Goal: Task Accomplishment & Management: Manage account settings

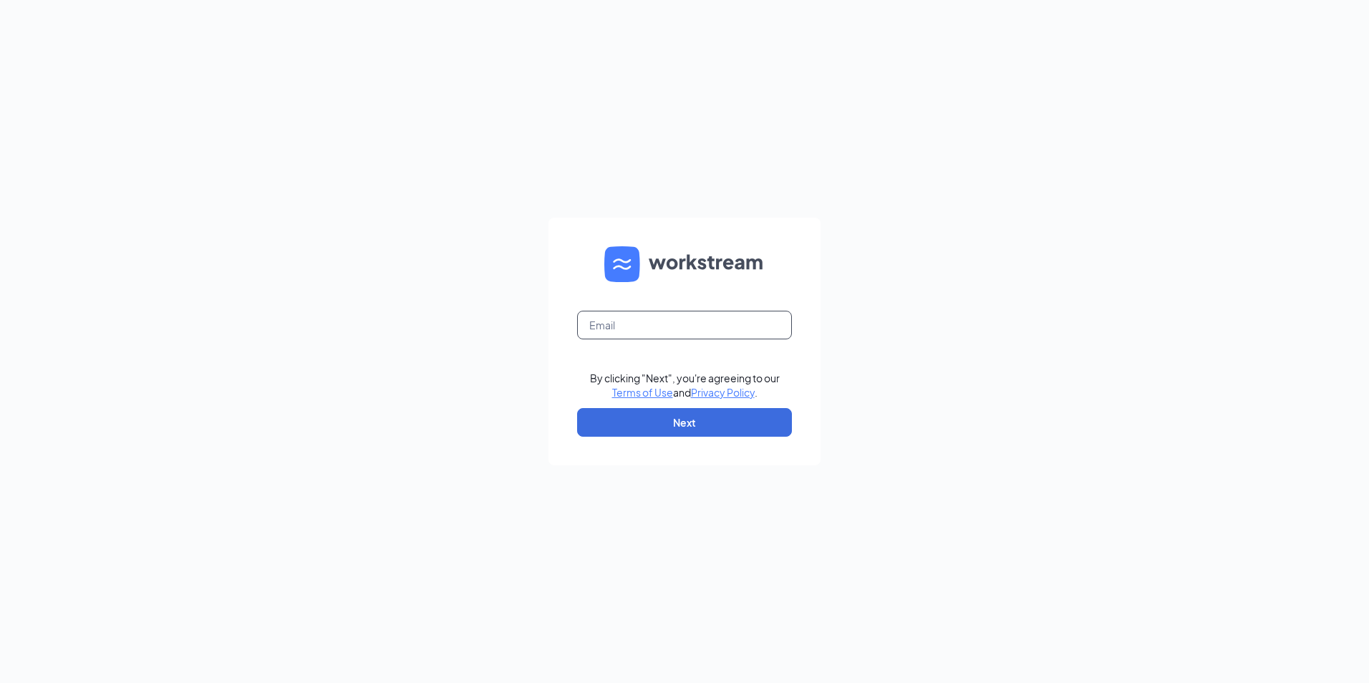
click at [587, 322] on input "text" at bounding box center [684, 325] width 215 height 29
type input "LJS70133@ljsilversc.com"
click at [612, 420] on button "Next" at bounding box center [684, 422] width 215 height 29
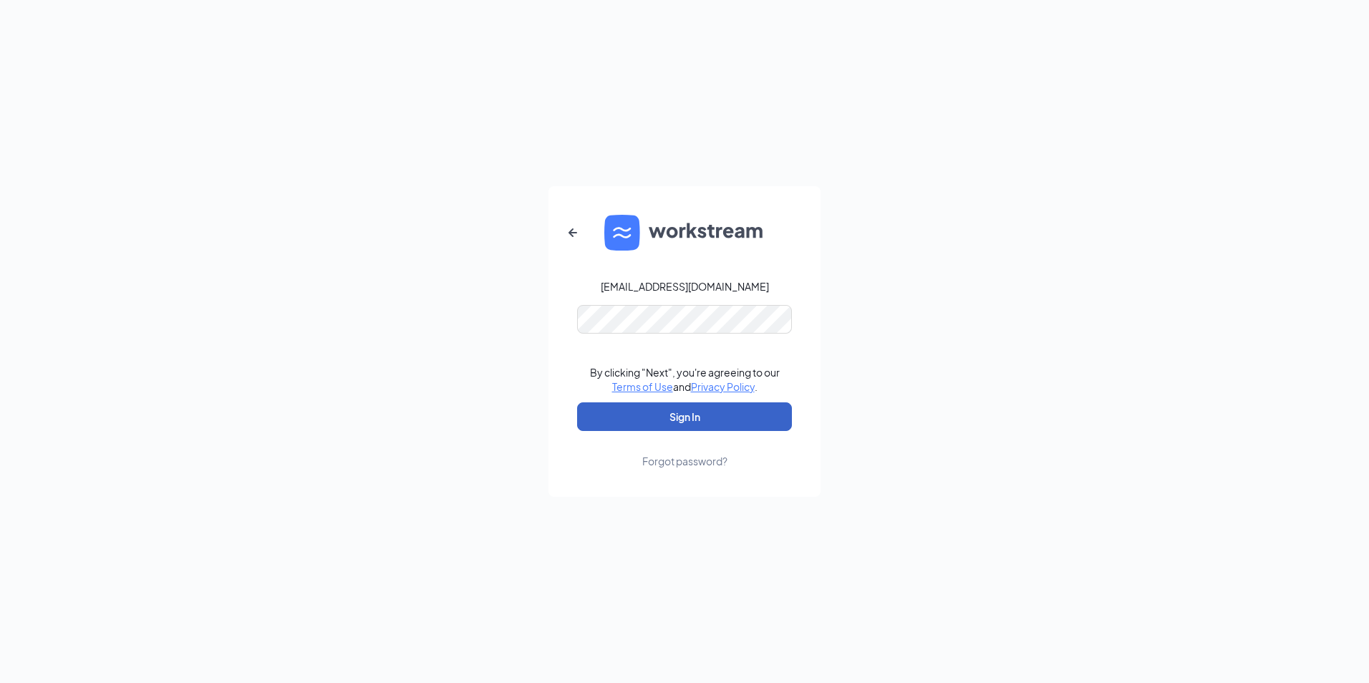
click at [637, 415] on button "Sign In" at bounding box center [684, 417] width 215 height 29
click at [716, 337] on div "Credential mismatches." at bounding box center [684, 328] width 215 height 46
click at [695, 414] on button "Sign In" at bounding box center [684, 417] width 215 height 29
click at [637, 412] on button "Sign In" at bounding box center [684, 417] width 215 height 29
click at [721, 415] on button "Sign In" at bounding box center [684, 417] width 215 height 29
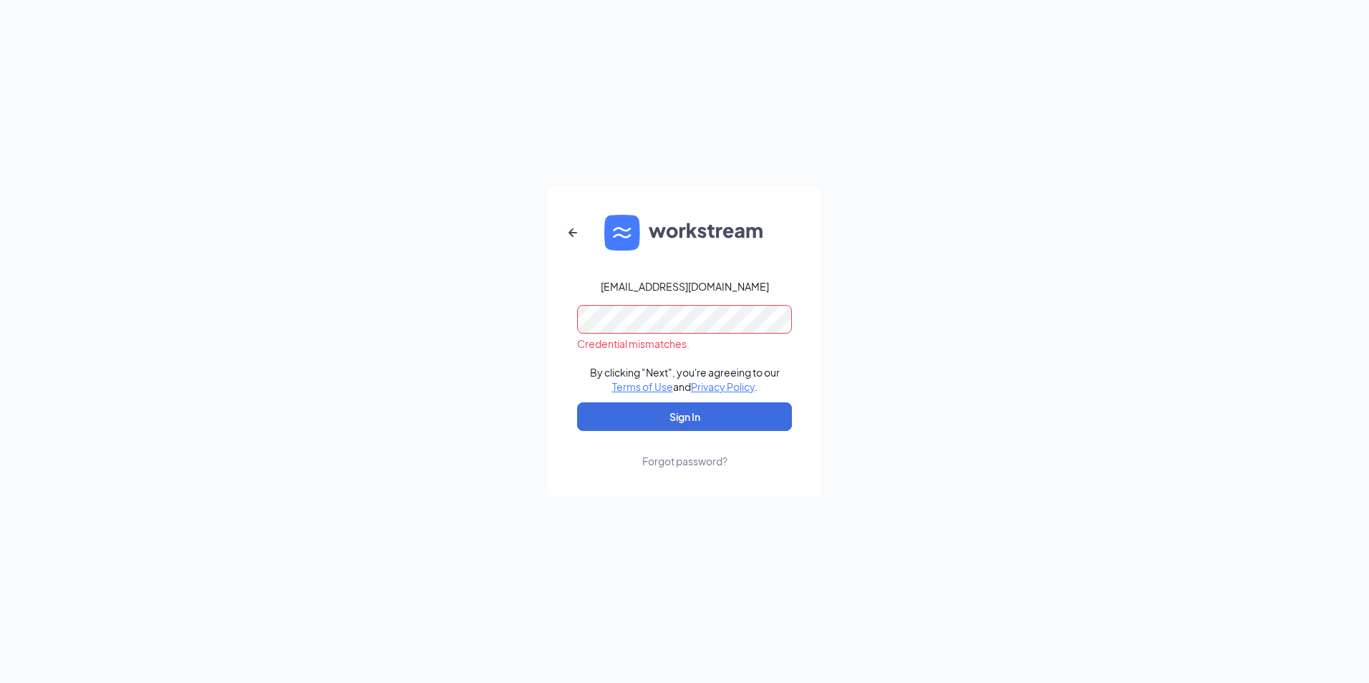
click at [714, 287] on div "LJS70133@ljsilversc.com" at bounding box center [685, 286] width 168 height 14
click at [580, 231] on icon "ArrowLeftNew" at bounding box center [572, 232] width 17 height 17
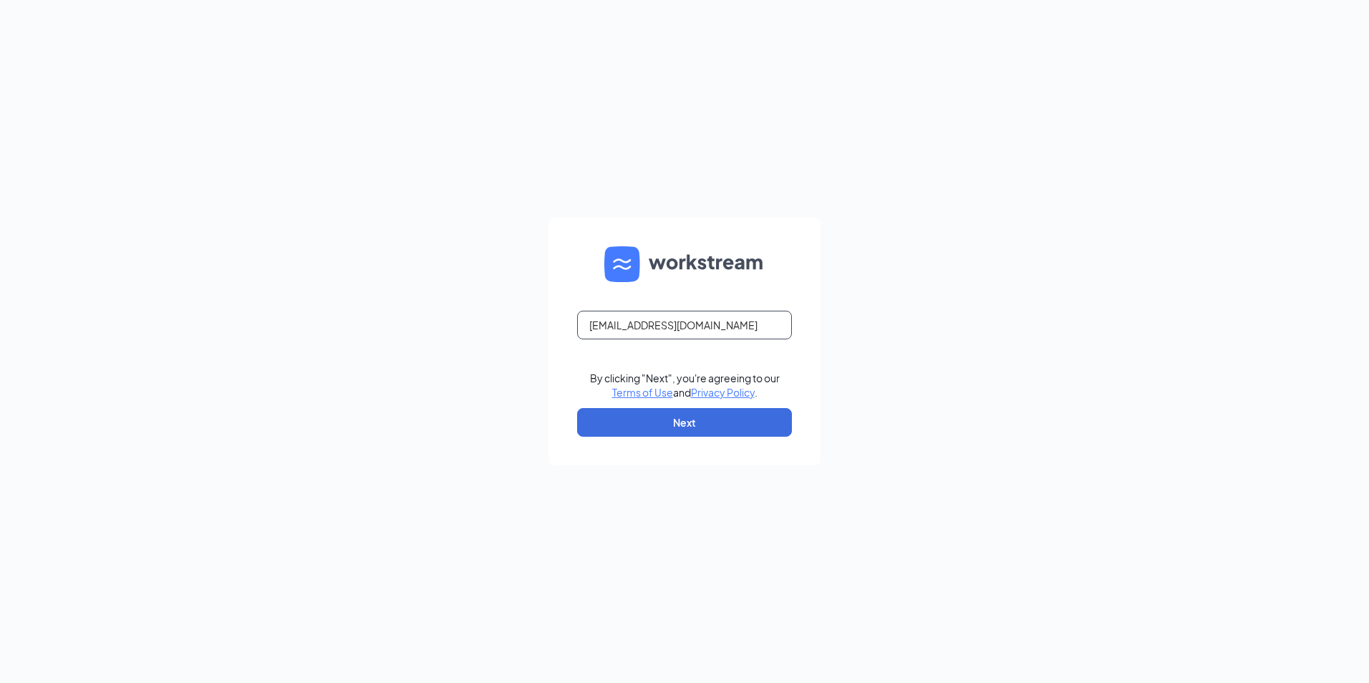
click at [678, 326] on input "LJS70133@ljsilversc.com" at bounding box center [684, 325] width 215 height 29
type input "LJS70133@ljsilvers.com"
click at [641, 420] on button "Next" at bounding box center [684, 422] width 215 height 29
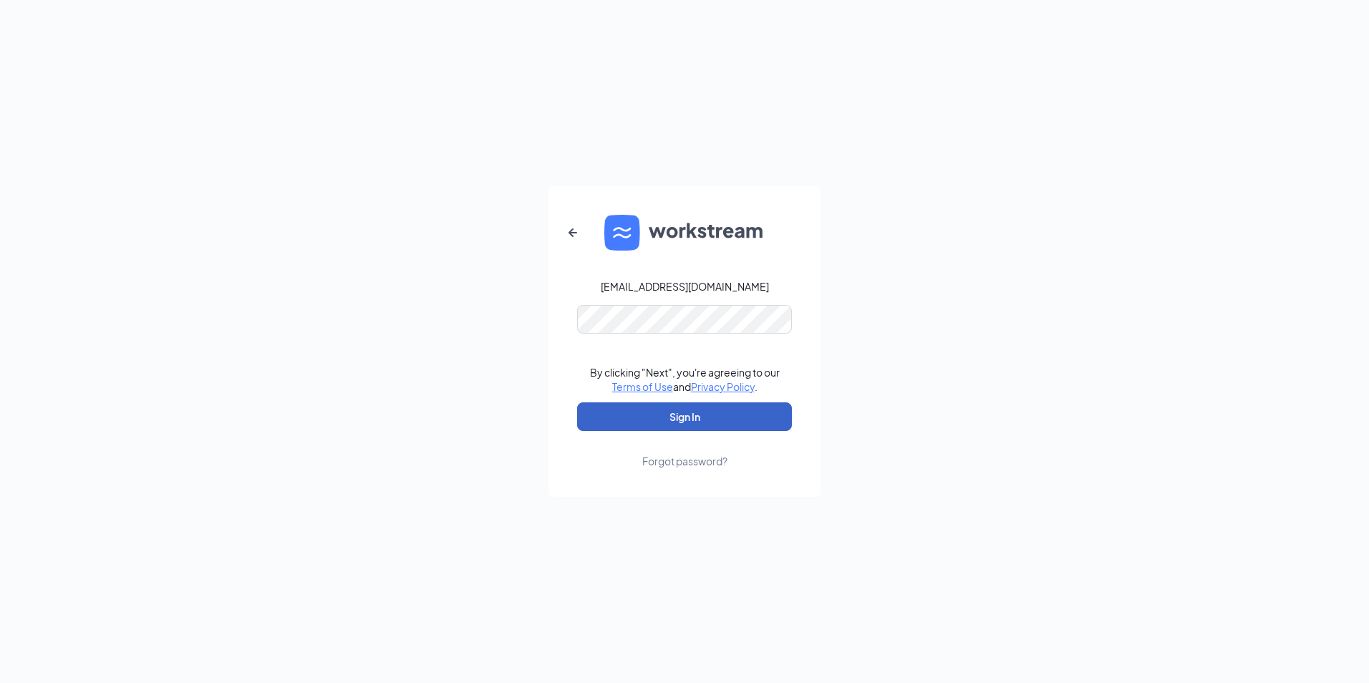
click at [664, 420] on button "Sign In" at bounding box center [684, 417] width 215 height 29
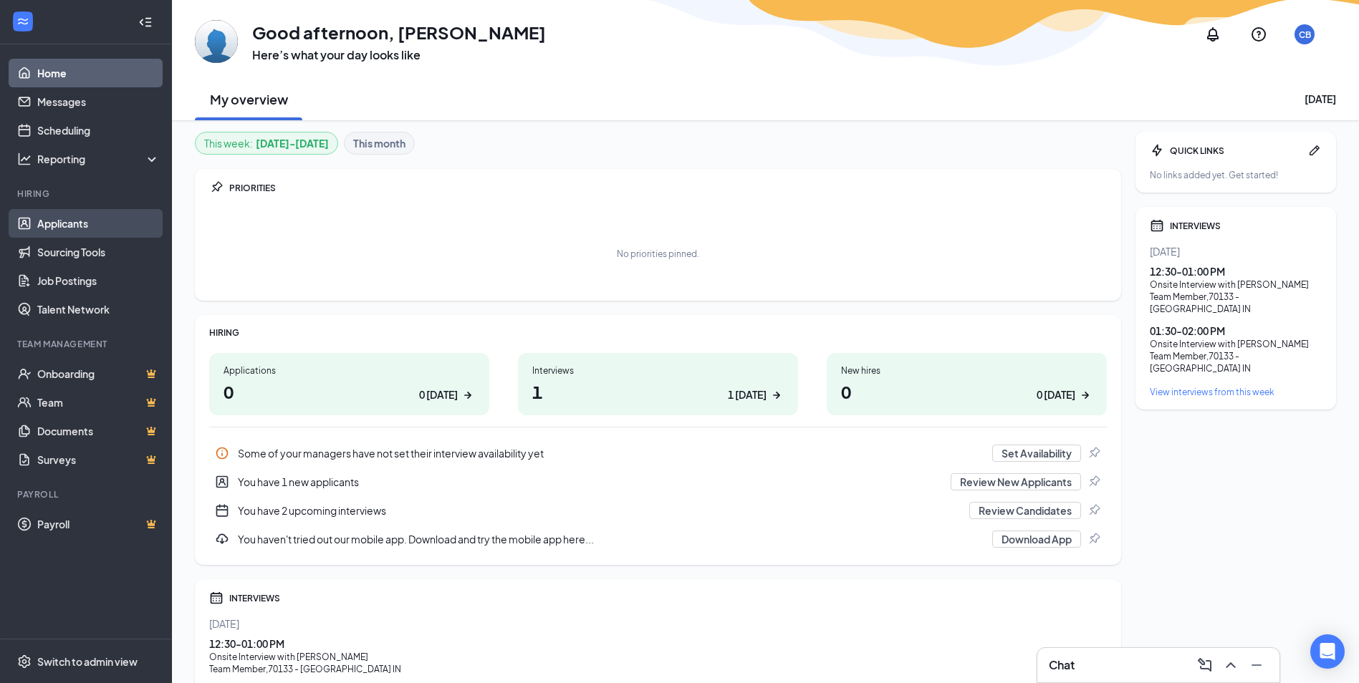
click at [62, 217] on link "Applicants" at bounding box center [98, 223] width 122 height 29
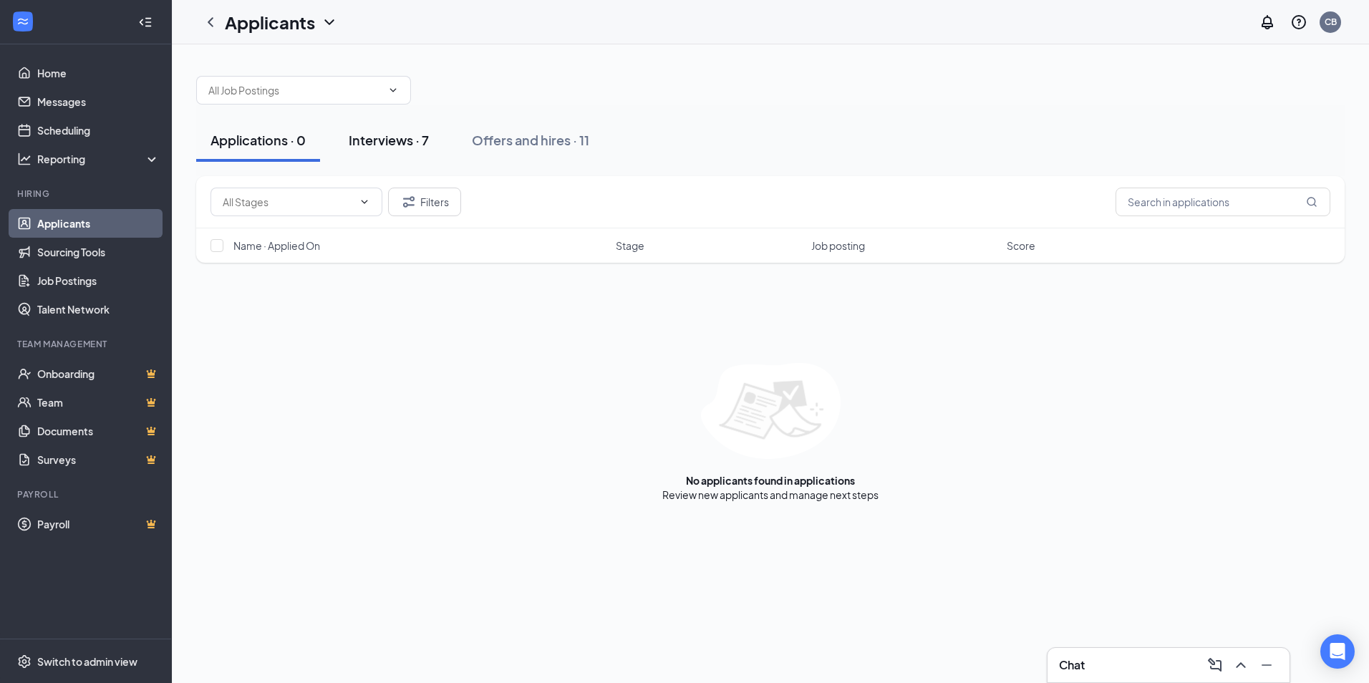
click at [393, 138] on div "Interviews · 7" at bounding box center [389, 140] width 80 height 18
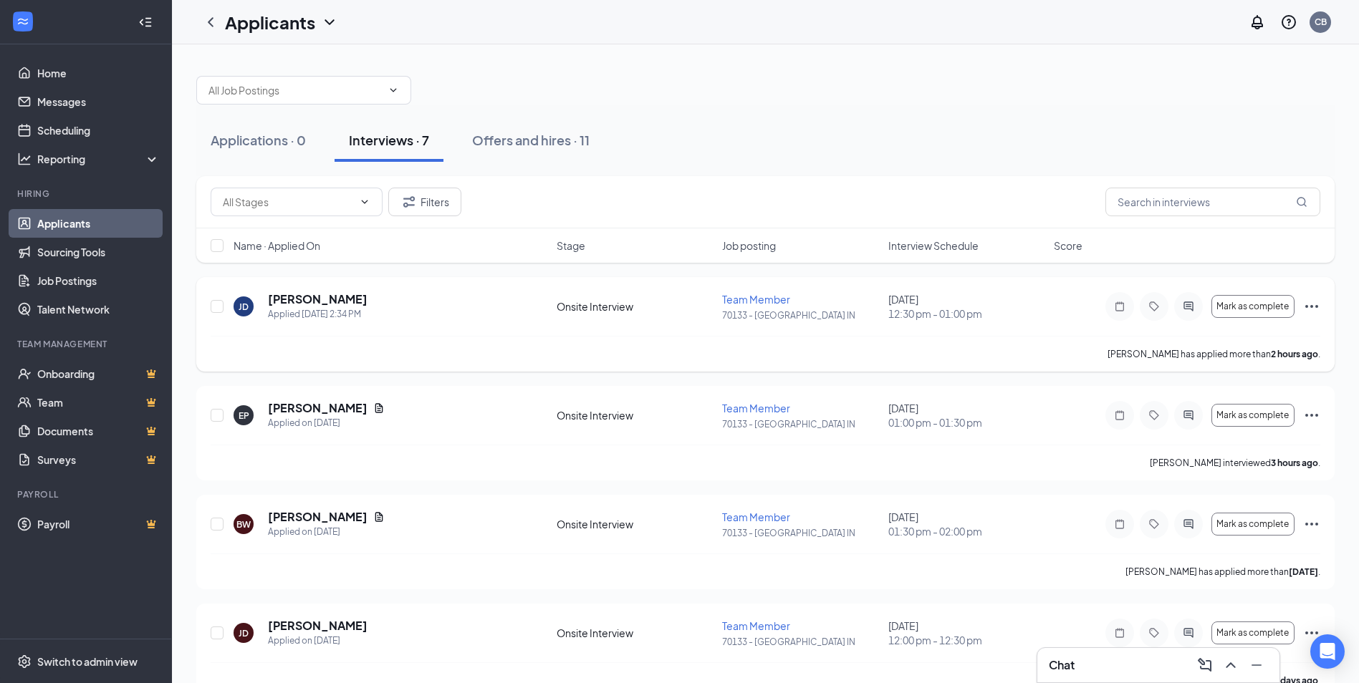
click at [748, 301] on span "Team Member" at bounding box center [756, 299] width 68 height 13
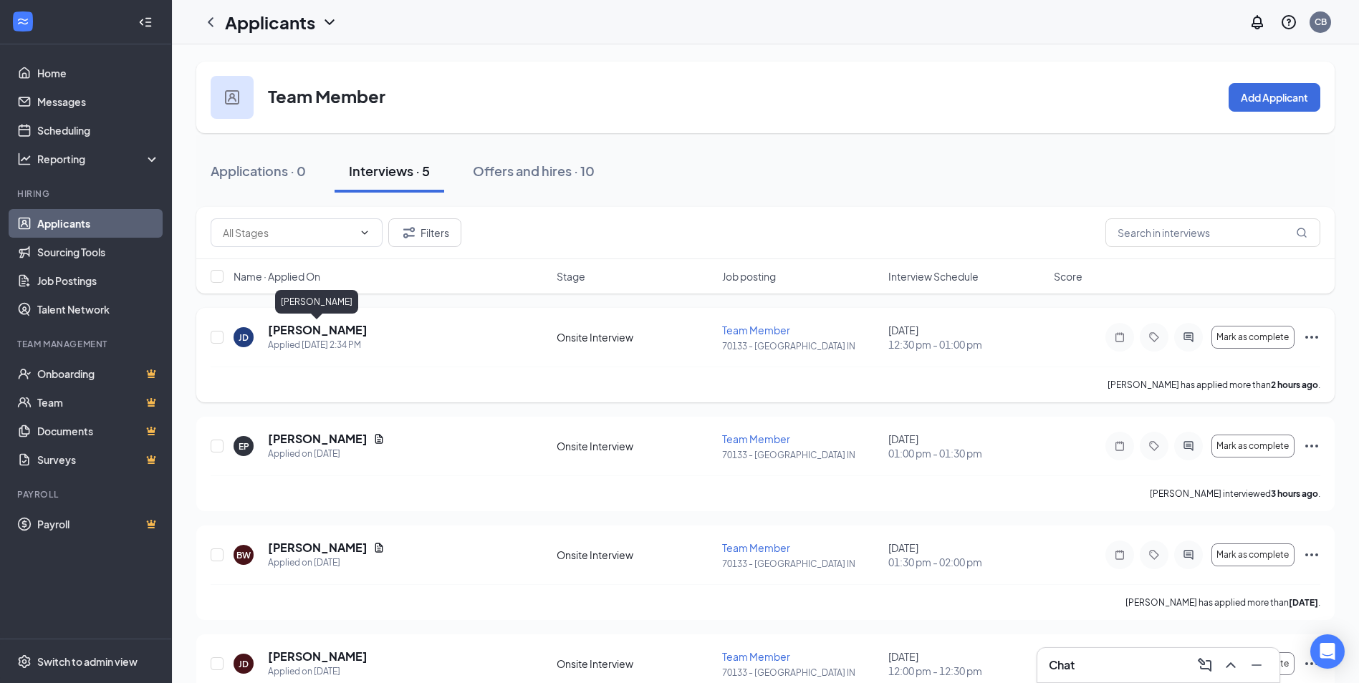
click at [309, 332] on h5 "Joseph Dickerson" at bounding box center [318, 330] width 100 height 16
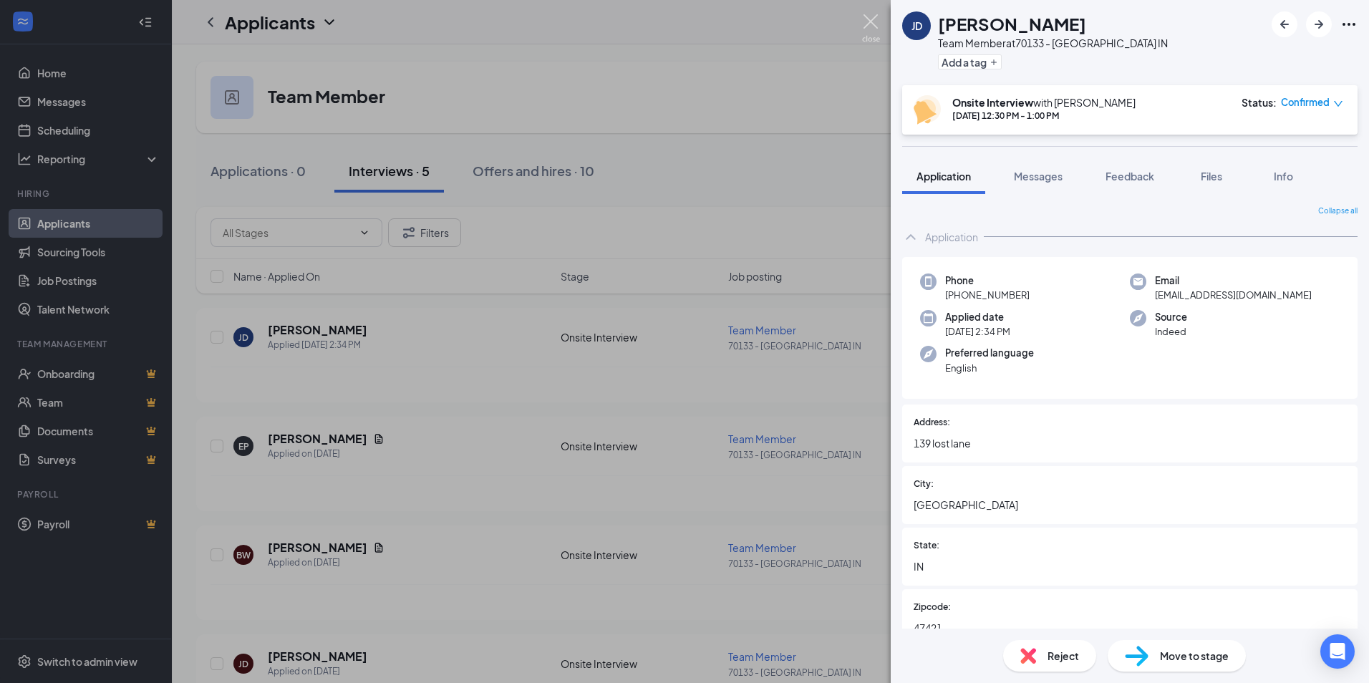
click at [877, 29] on img at bounding box center [871, 28] width 18 height 28
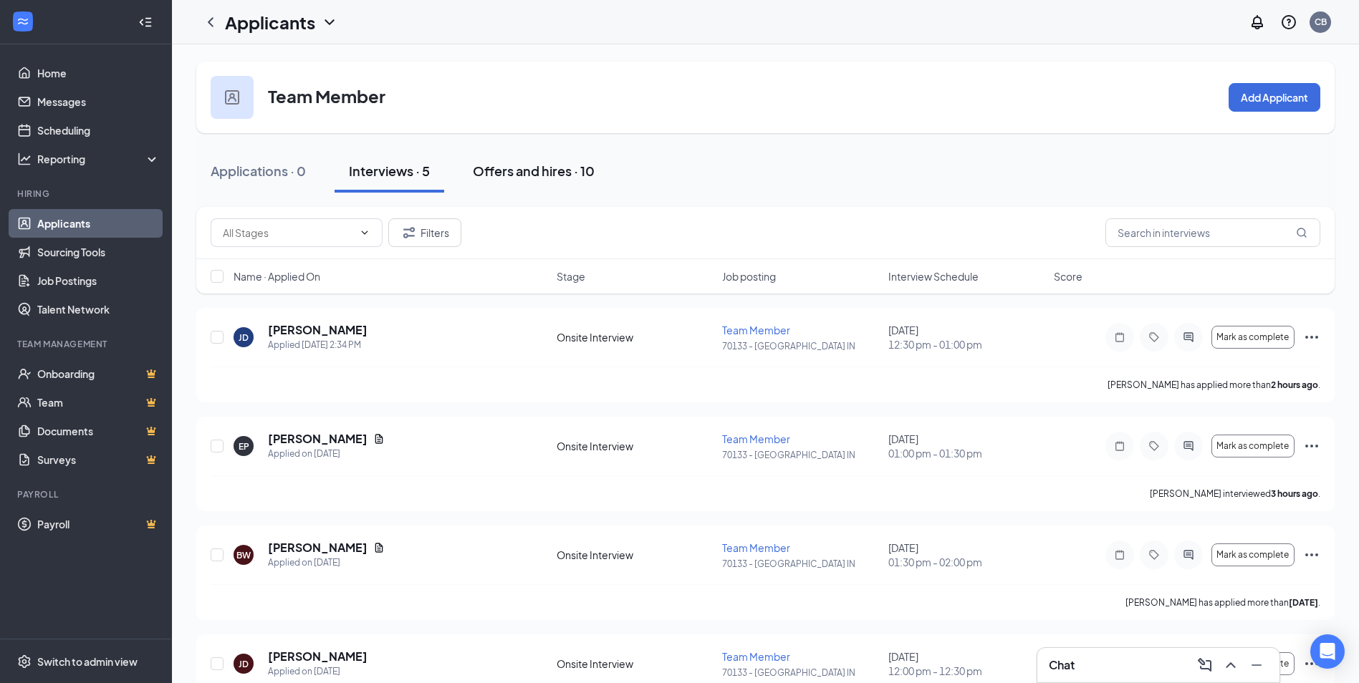
click at [533, 171] on div "Offers and hires · 10" at bounding box center [534, 171] width 122 height 18
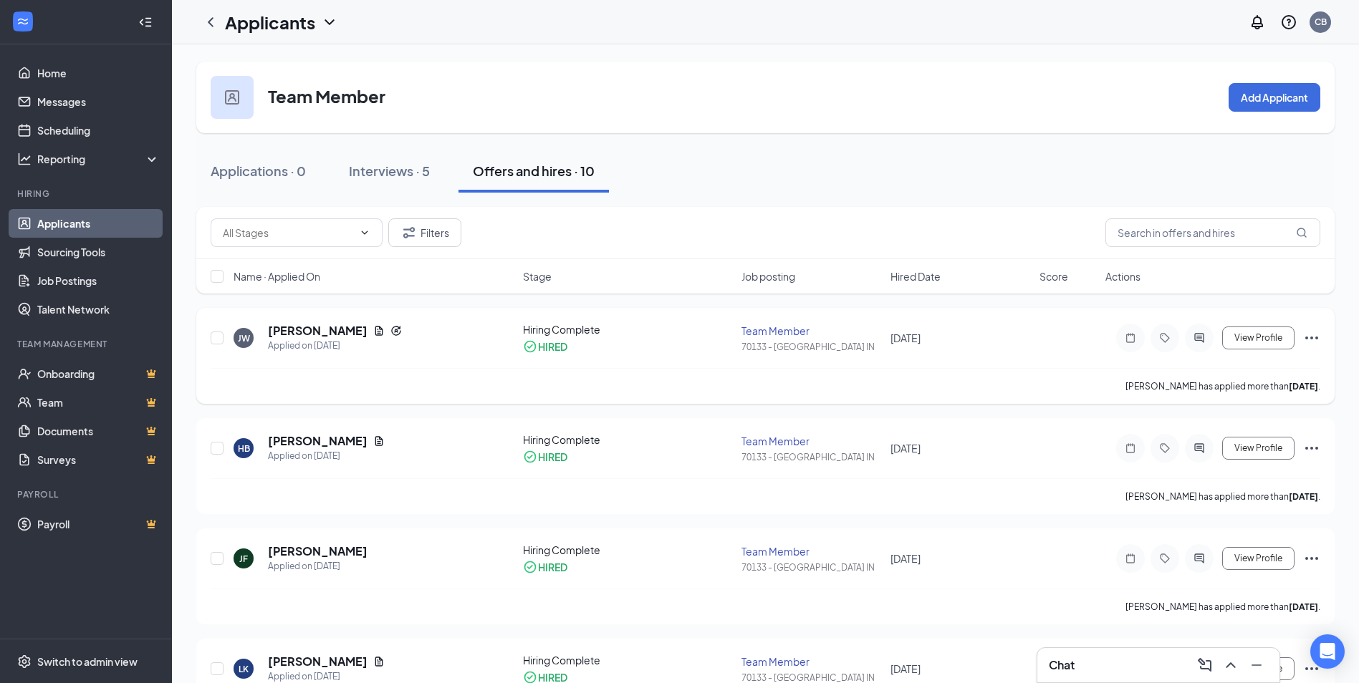
click at [1313, 337] on icon "Ellipses" at bounding box center [1311, 337] width 17 height 17
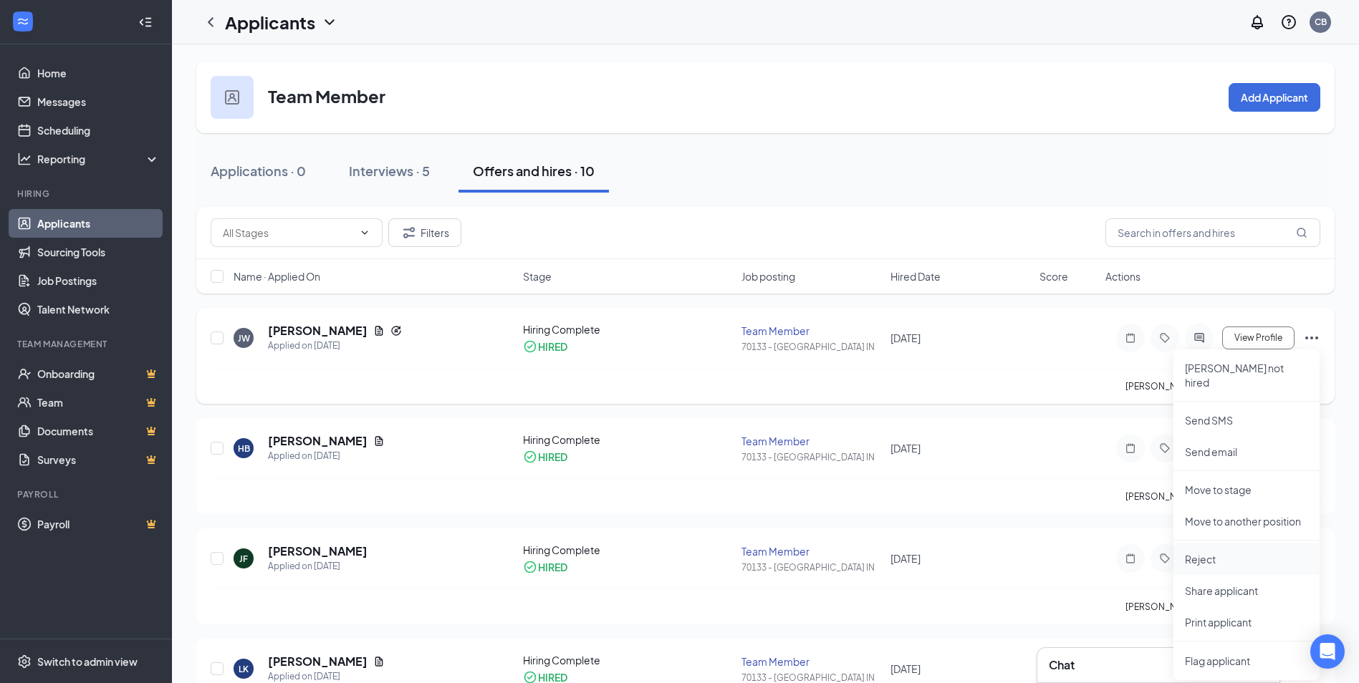
click at [1208, 552] on p "Reject" at bounding box center [1246, 559] width 123 height 14
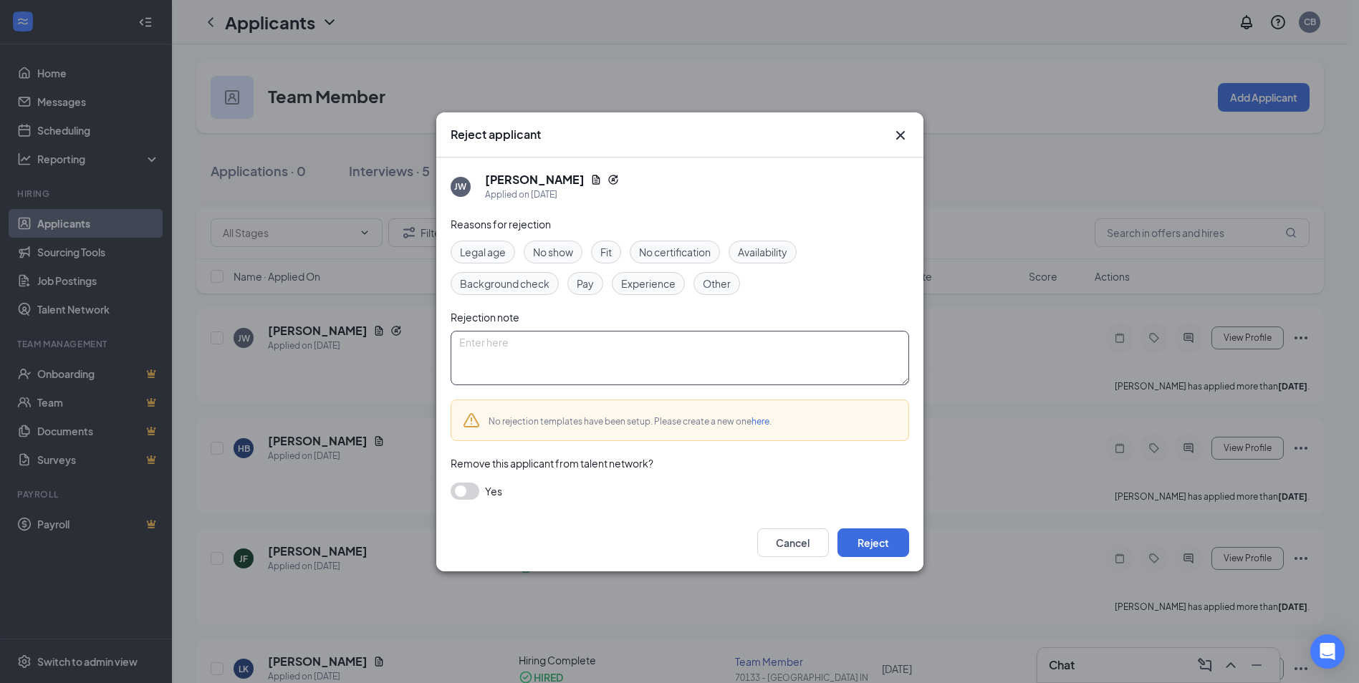
click at [471, 345] on textarea at bounding box center [680, 358] width 458 height 54
type textarea "Worked 2 days and quit. No call no show"
click at [865, 544] on button "Reject" at bounding box center [873, 543] width 72 height 29
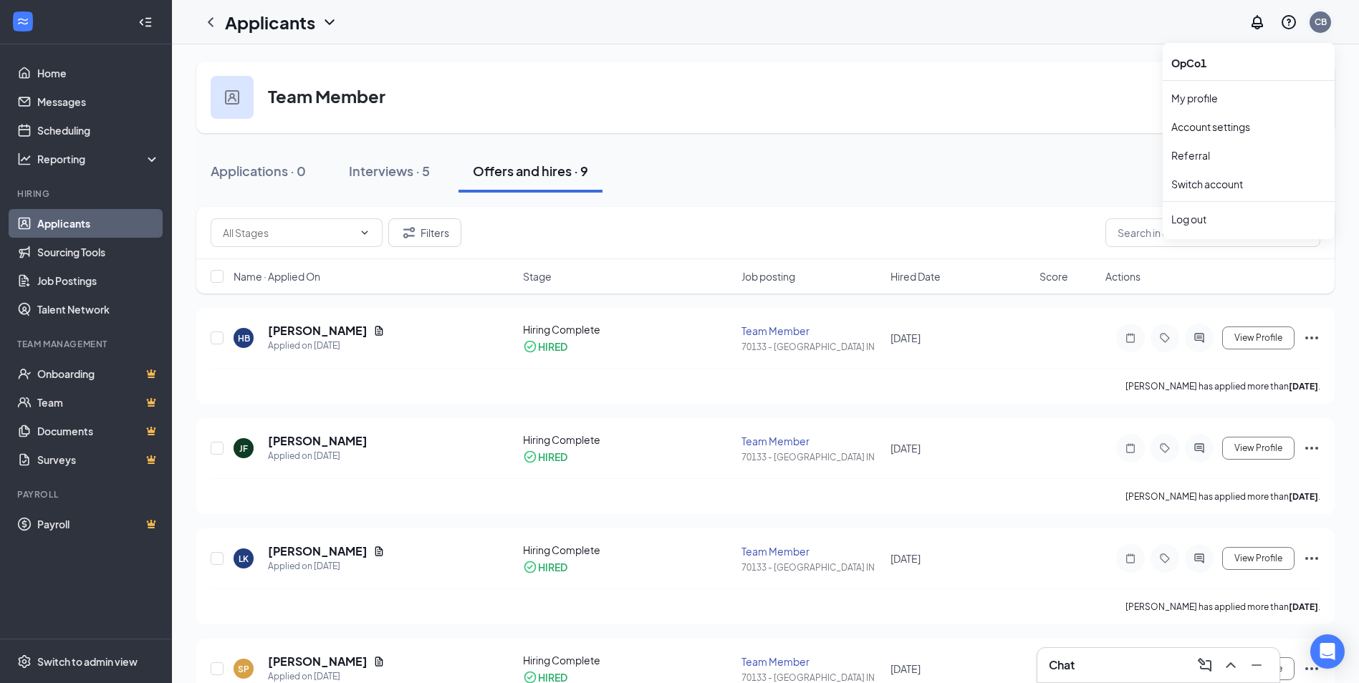
click at [1324, 24] on div "CB" at bounding box center [1320, 22] width 12 height 12
click at [1177, 224] on div "Log out" at bounding box center [1248, 219] width 155 height 14
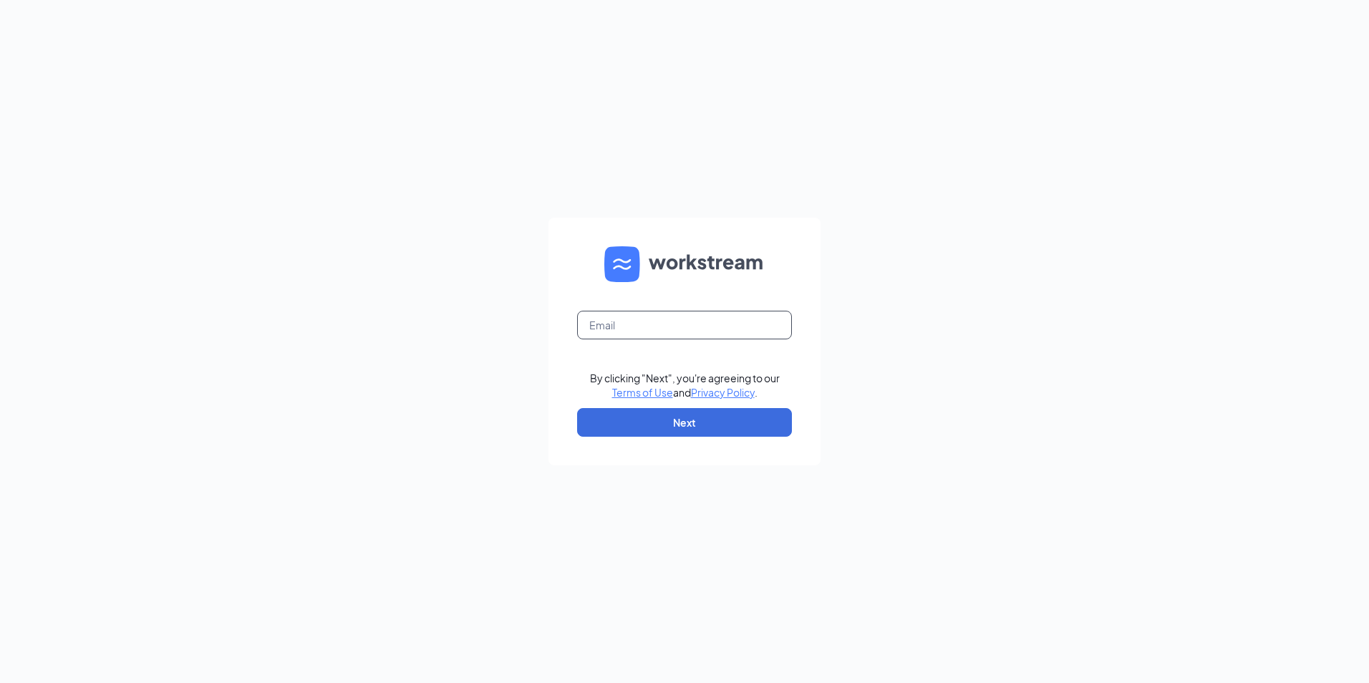
click at [585, 323] on input "text" at bounding box center [684, 325] width 215 height 29
type input "LJS70133@ljsilvers.com"
click at [608, 418] on button "Next" at bounding box center [684, 422] width 215 height 29
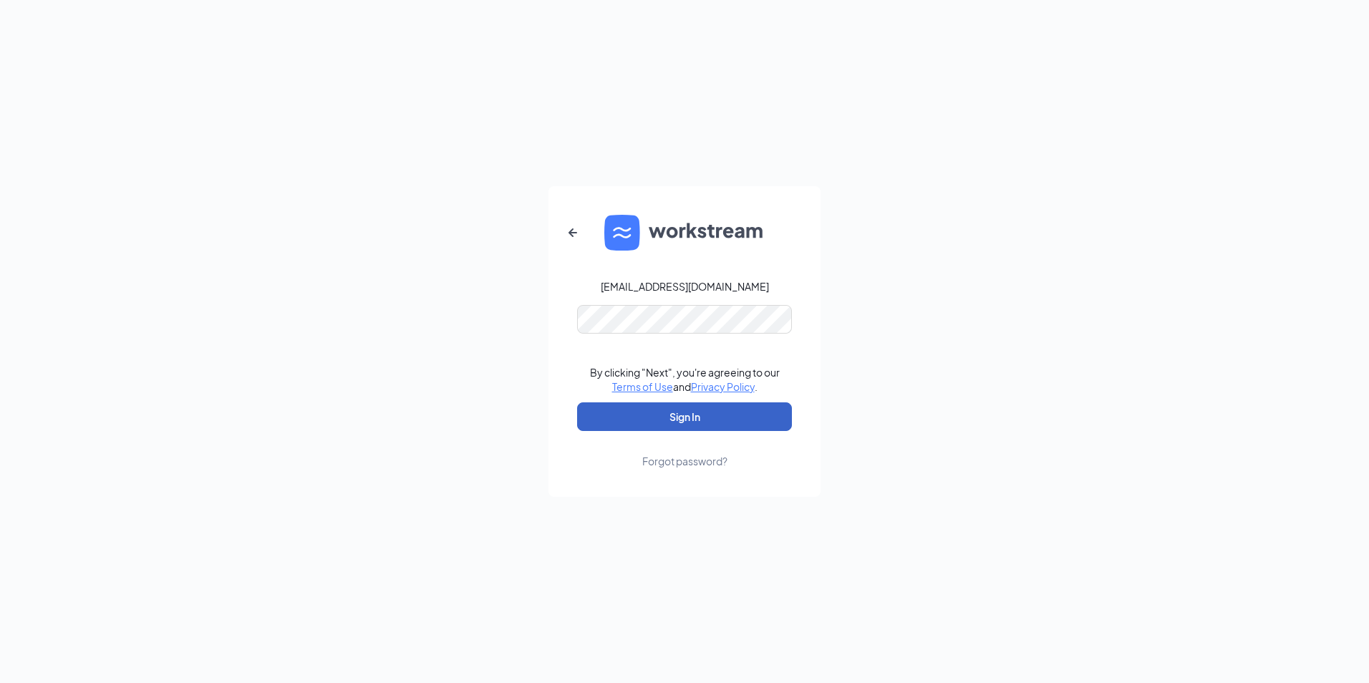
click at [655, 419] on button "Sign In" at bounding box center [684, 417] width 215 height 29
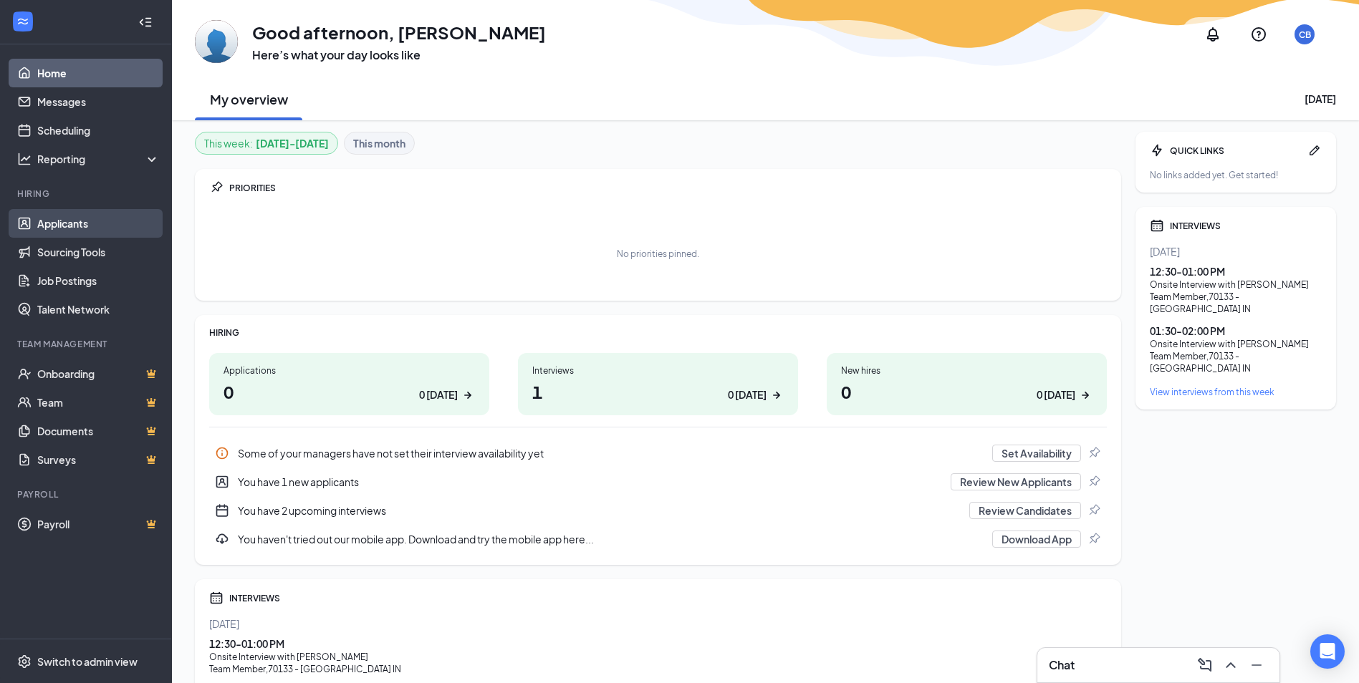
click at [80, 228] on link "Applicants" at bounding box center [98, 223] width 122 height 29
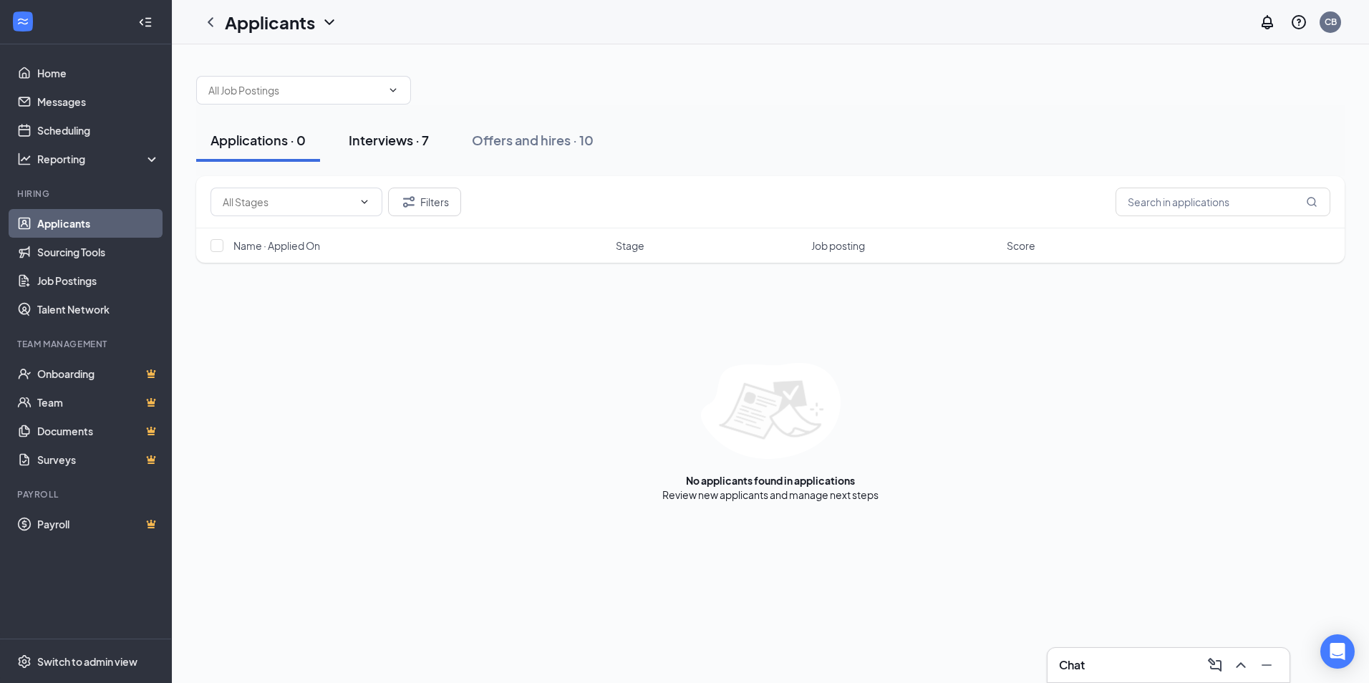
click at [367, 137] on div "Interviews · 7" at bounding box center [389, 140] width 80 height 18
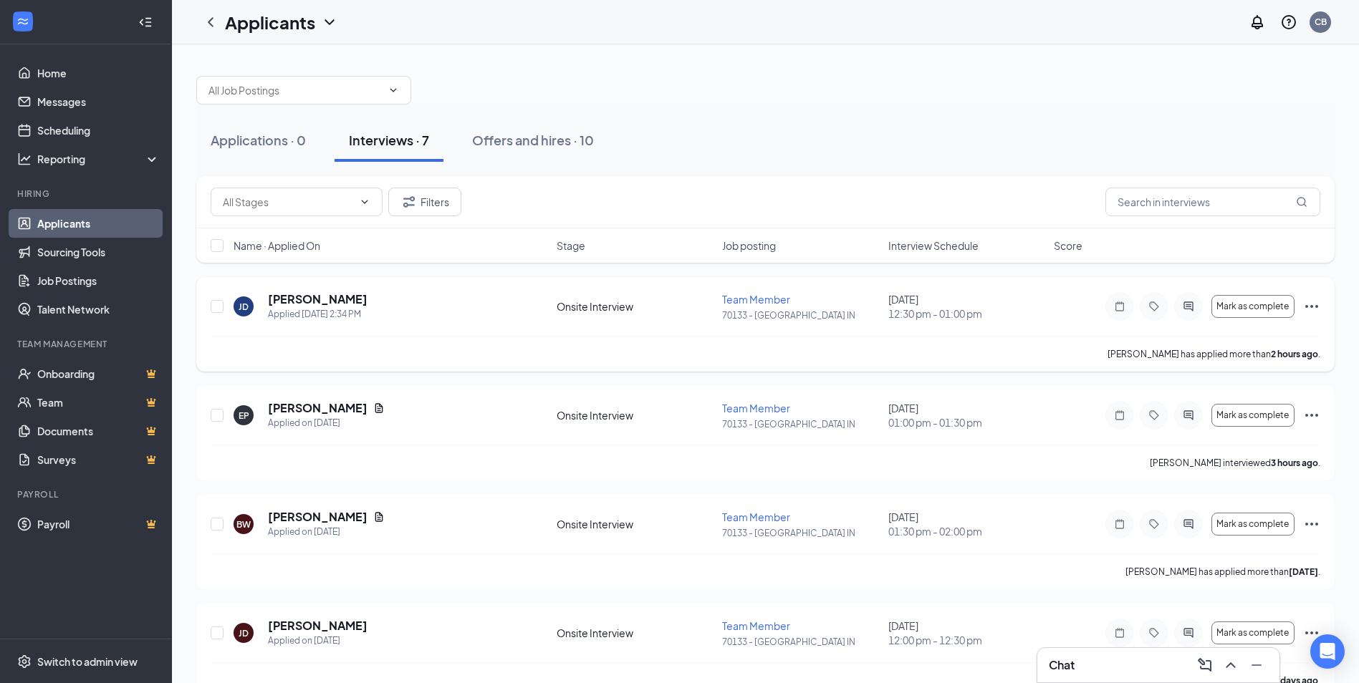
click at [1314, 304] on icon "Ellipses" at bounding box center [1311, 306] width 17 height 17
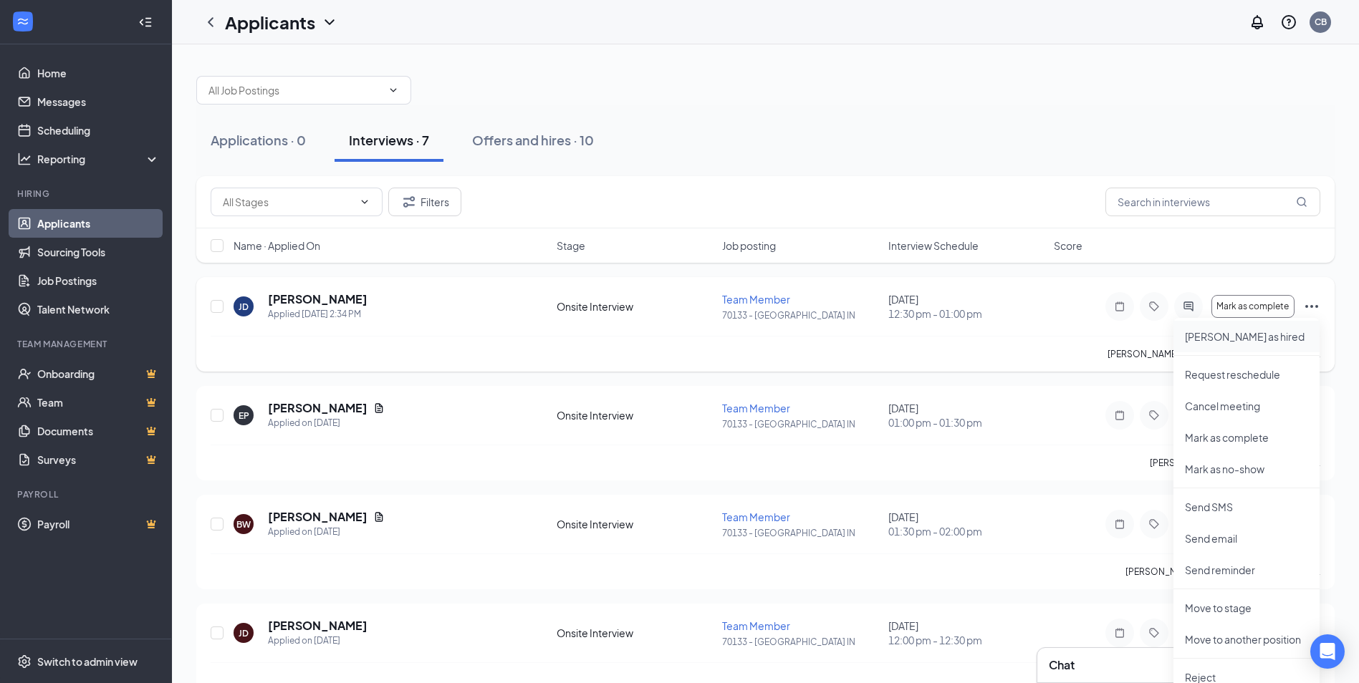
click at [1226, 337] on p "Mark as hired" at bounding box center [1246, 336] width 123 height 14
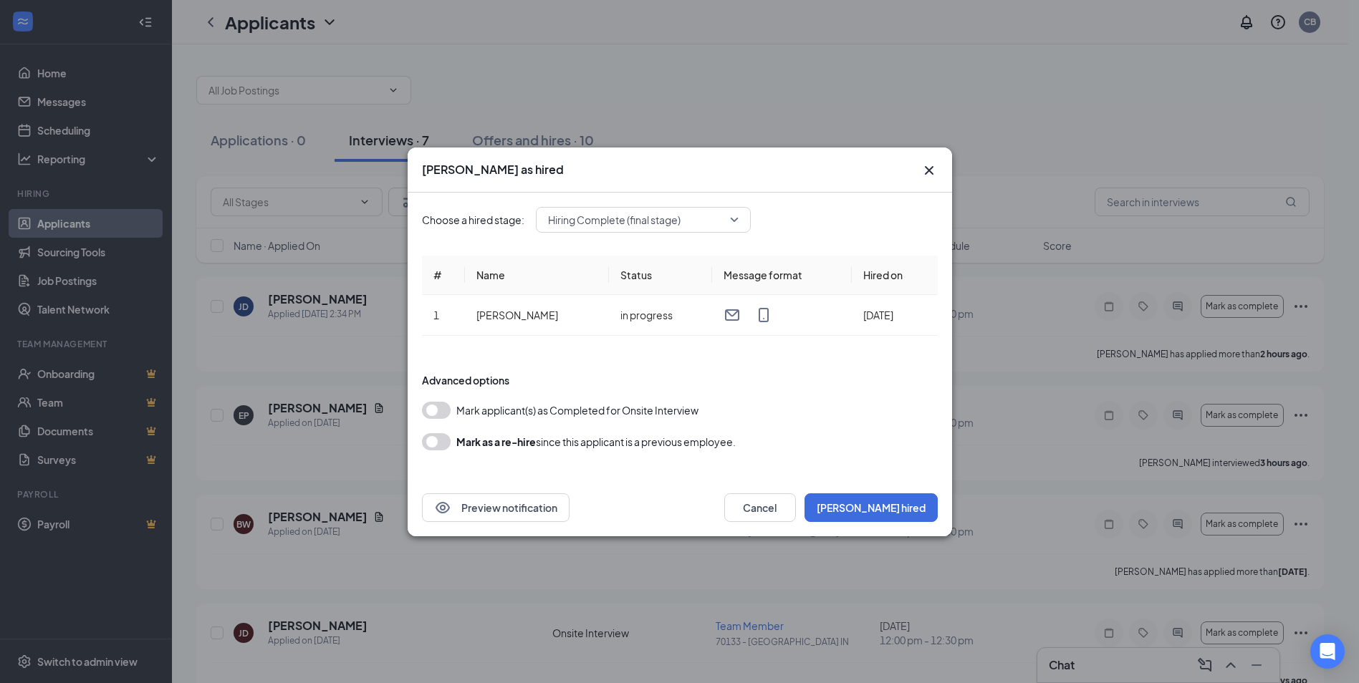
drag, startPoint x: 428, startPoint y: 442, endPoint x: 502, endPoint y: 440, distance: 73.8
click at [502, 440] on div "Mark as a re-hire since this applicant is a previous employee." at bounding box center [680, 441] width 516 height 17
drag, startPoint x: 433, startPoint y: 439, endPoint x: 467, endPoint y: 438, distance: 34.4
click at [467, 438] on div "Mark as a re-hire since this applicant is a previous employee." at bounding box center [680, 441] width 516 height 17
click at [450, 440] on button "button" at bounding box center [436, 441] width 29 height 17
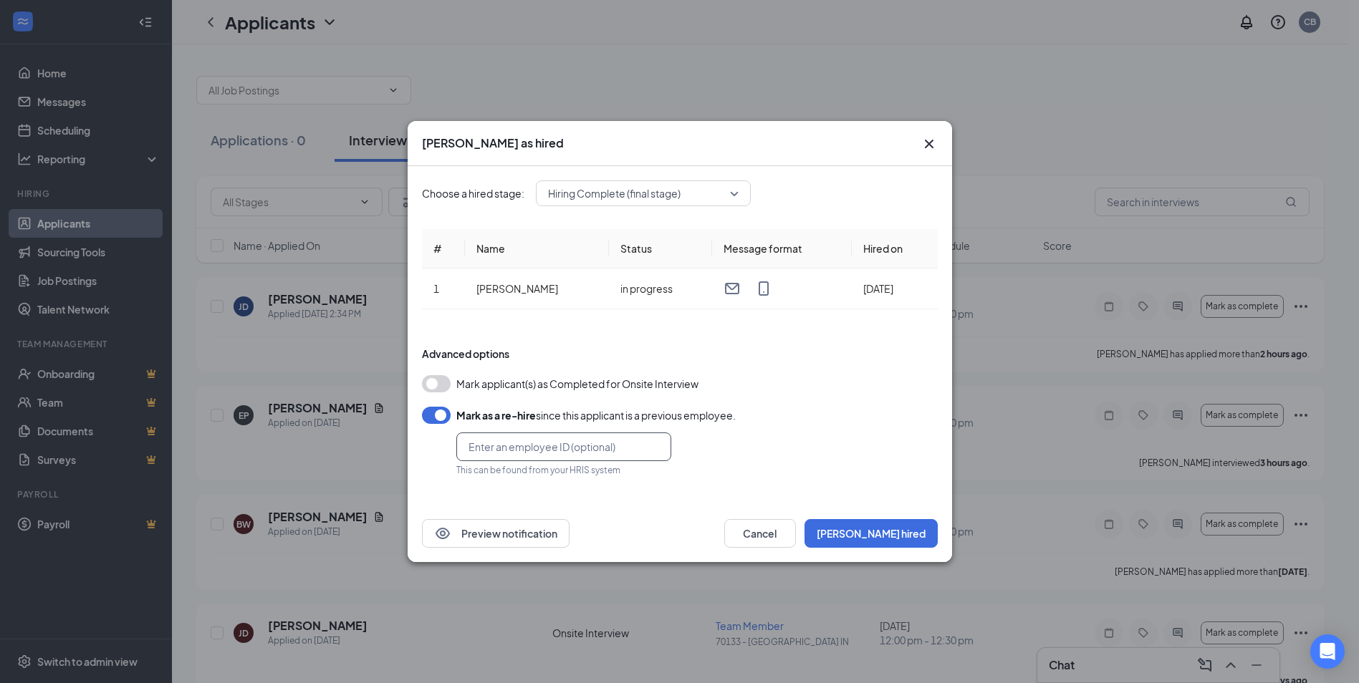
click at [491, 448] on input "text" at bounding box center [563, 447] width 215 height 29
type input "29707"
click at [900, 536] on button "Mark hired" at bounding box center [870, 533] width 133 height 29
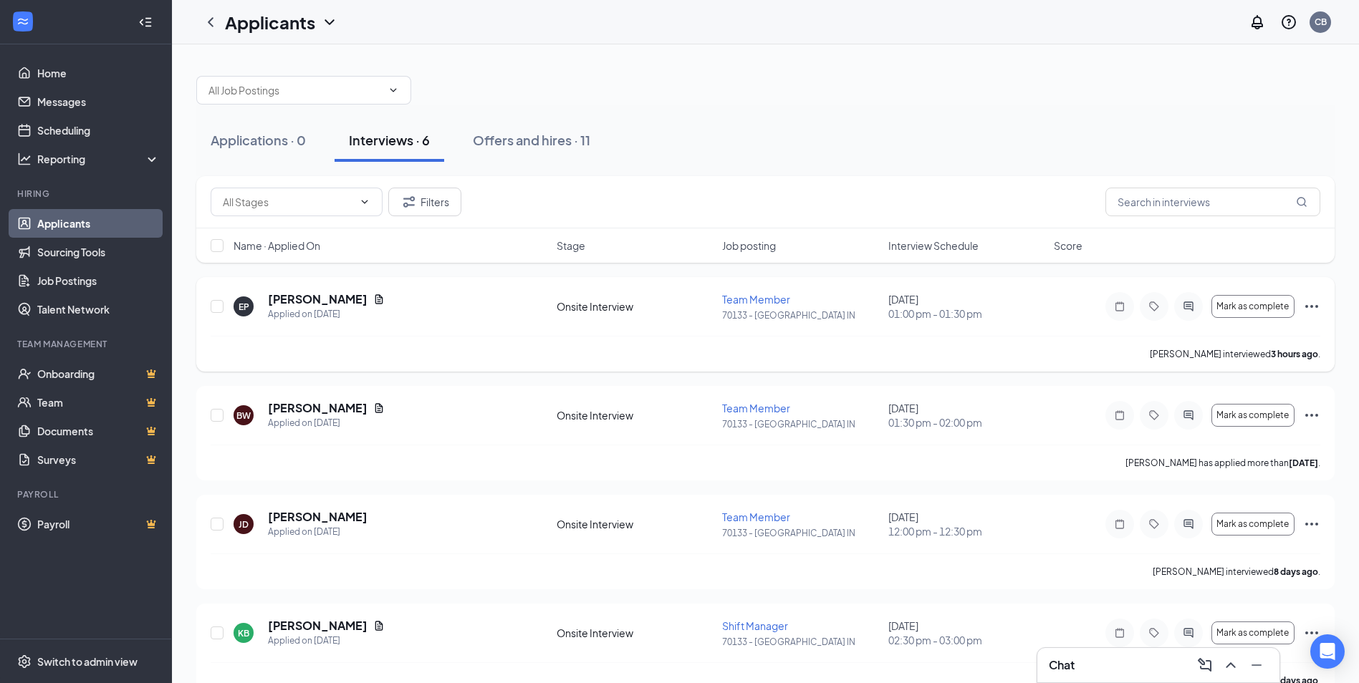
click at [1314, 307] on icon "Ellipses" at bounding box center [1311, 306] width 17 height 17
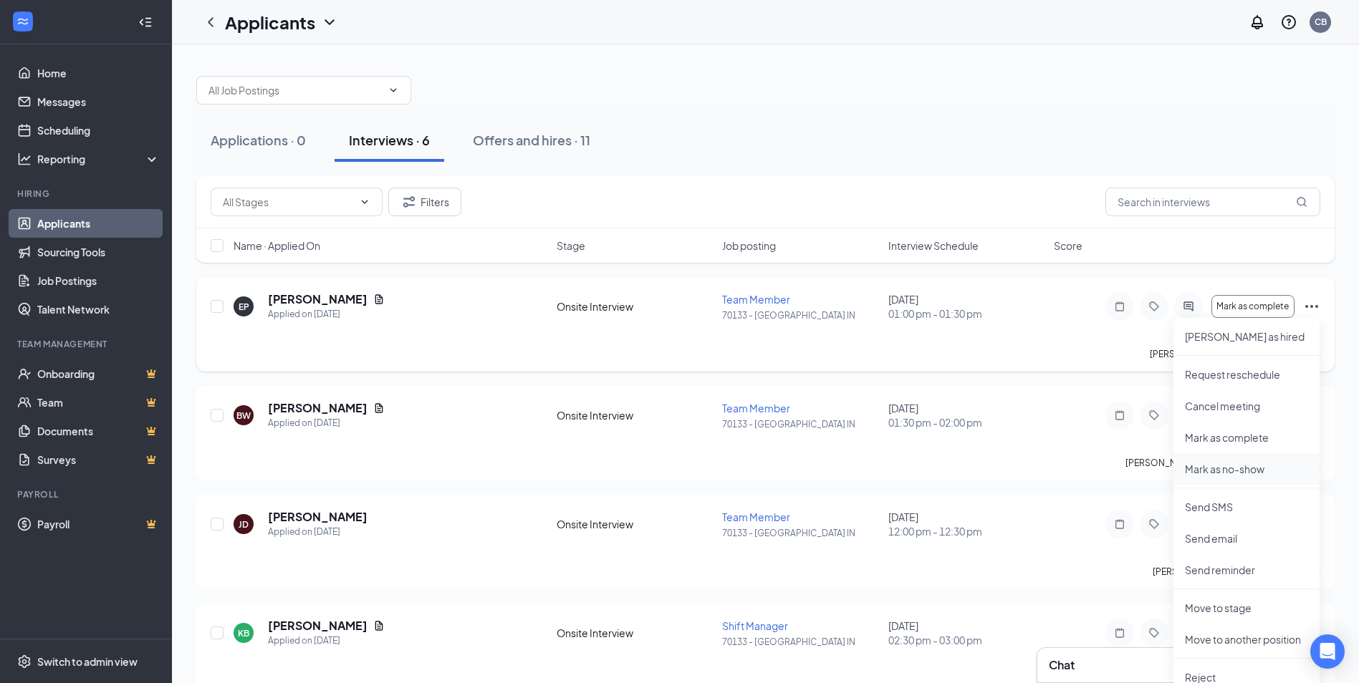
click at [1238, 471] on p "Mark as no-show" at bounding box center [1246, 469] width 123 height 14
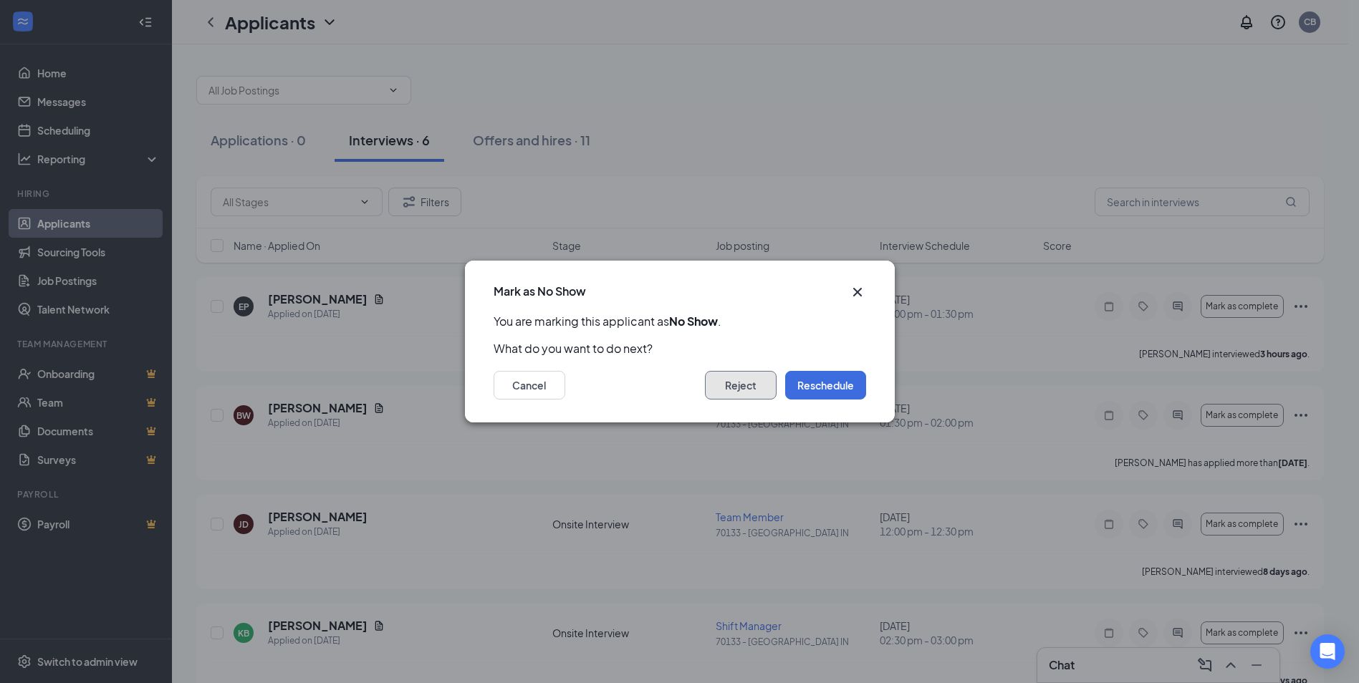
click at [731, 383] on button "Reject" at bounding box center [741, 385] width 72 height 29
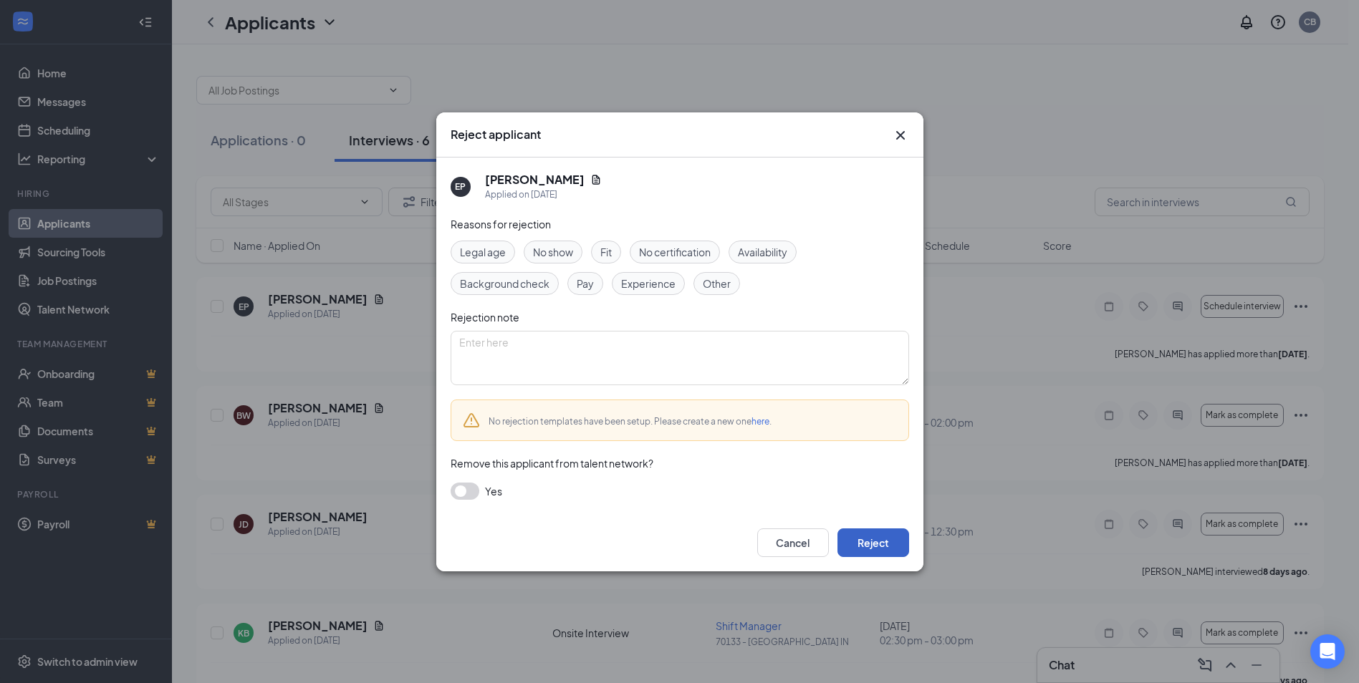
click at [887, 539] on button "Reject" at bounding box center [873, 543] width 72 height 29
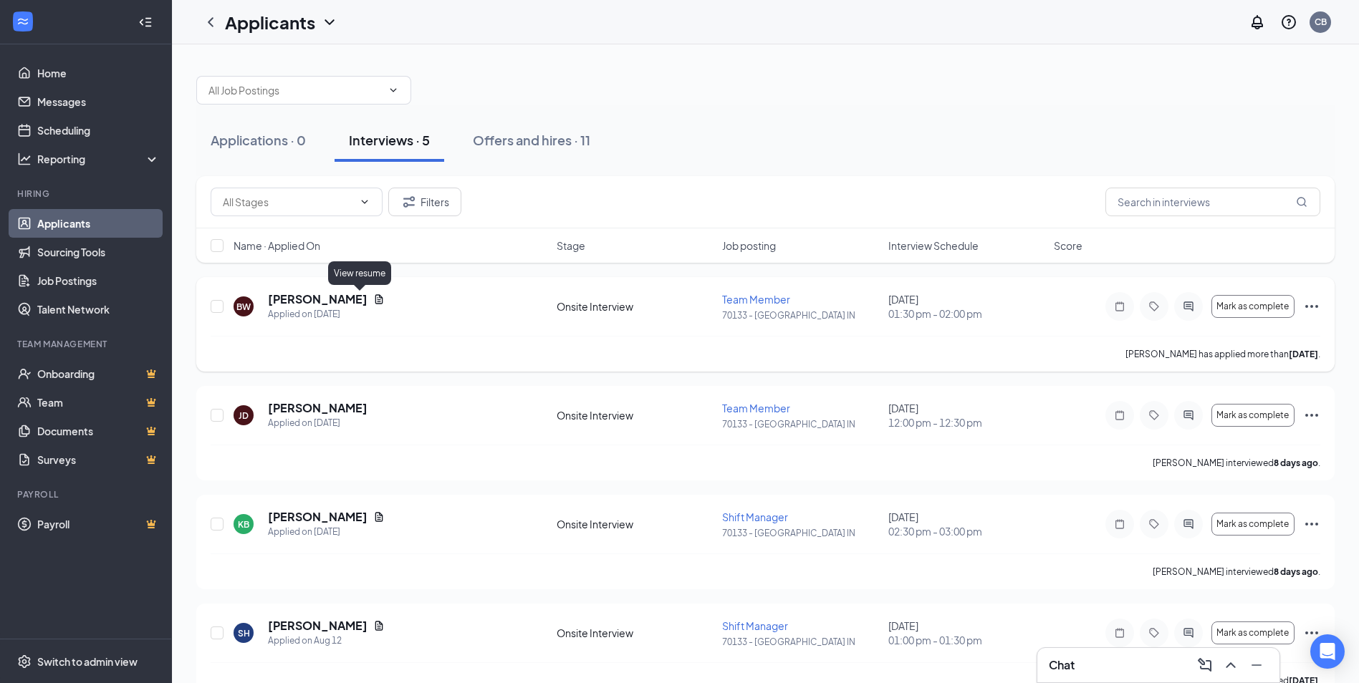
click at [373, 295] on icon "Document" at bounding box center [378, 299] width 11 height 11
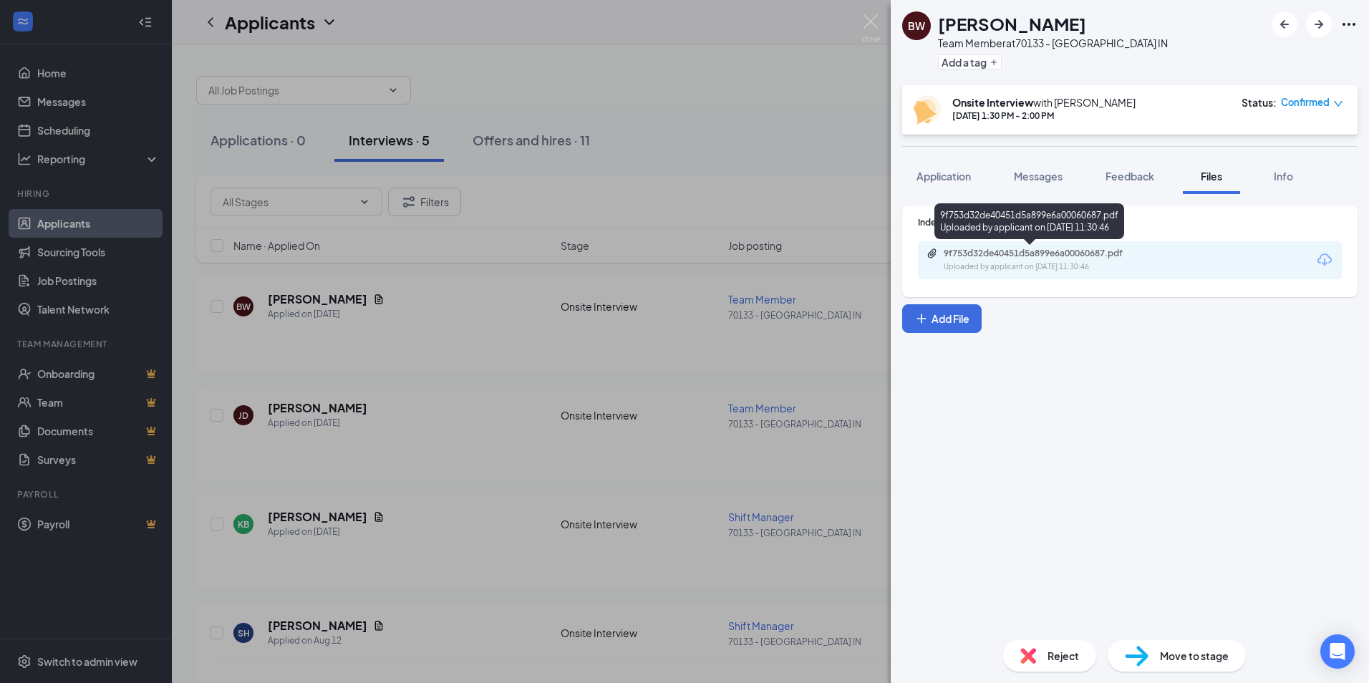
click at [1034, 269] on div "Uploaded by applicant on Aug 22, 2025 at 11:30:46" at bounding box center [1051, 266] width 215 height 11
click at [876, 23] on img at bounding box center [871, 28] width 18 height 28
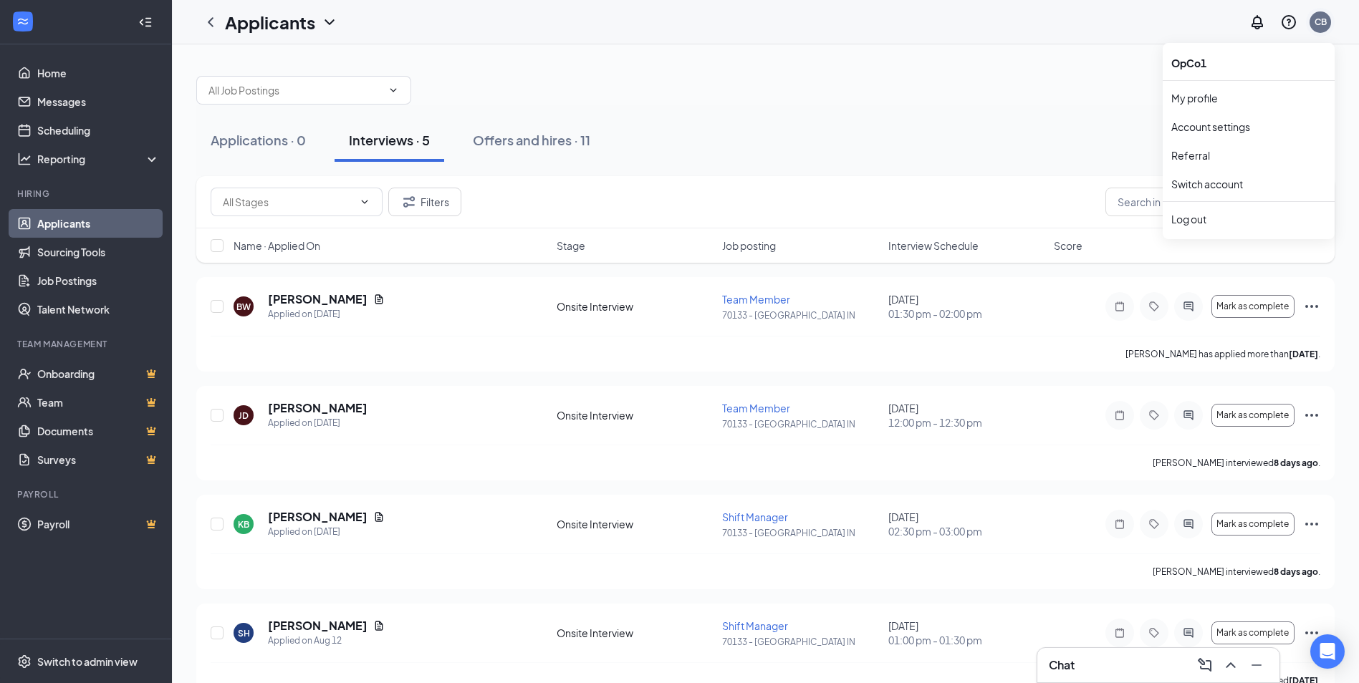
click at [1324, 22] on div "CB" at bounding box center [1320, 22] width 12 height 12
click at [1200, 218] on div "Log out" at bounding box center [1248, 219] width 155 height 14
